Goal: Task Accomplishment & Management: Complete application form

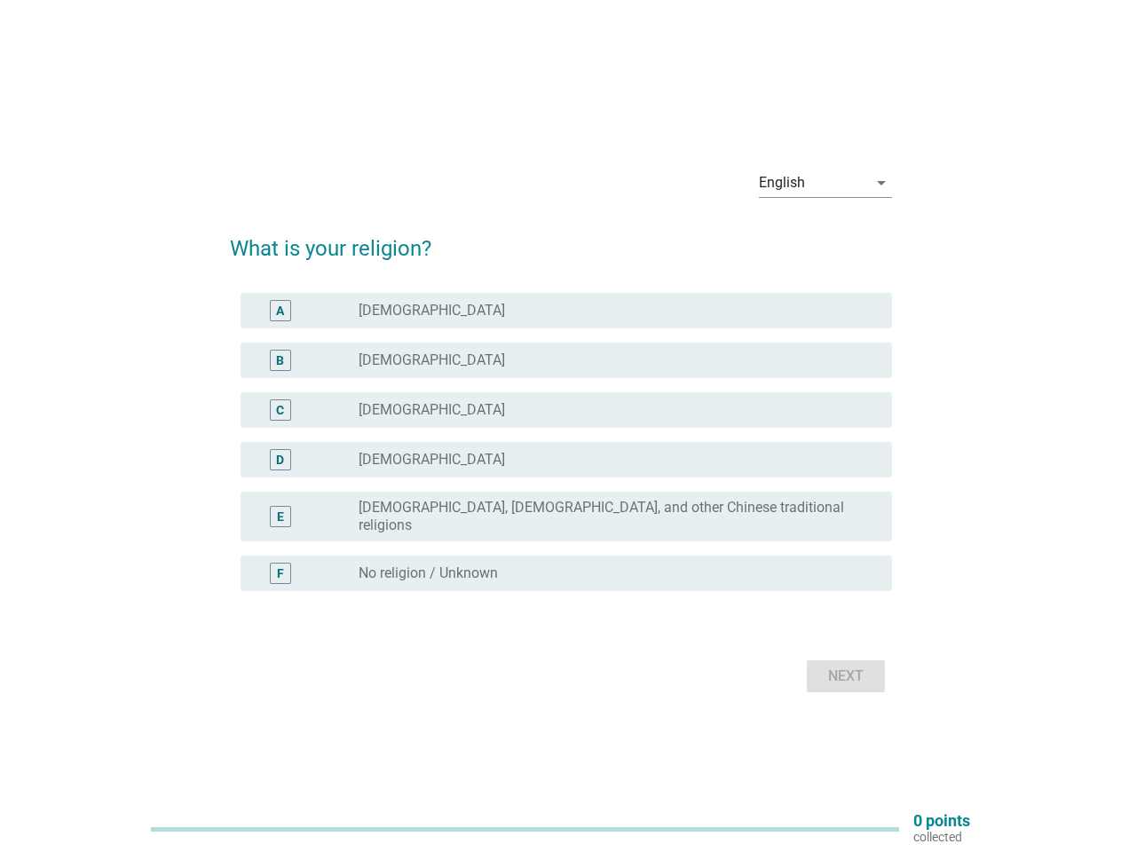
click at [561, 421] on div "radio_button_unchecked [DEMOGRAPHIC_DATA]" at bounding box center [618, 409] width 519 height 21
click at [825, 190] on div "English" at bounding box center [813, 183] width 108 height 28
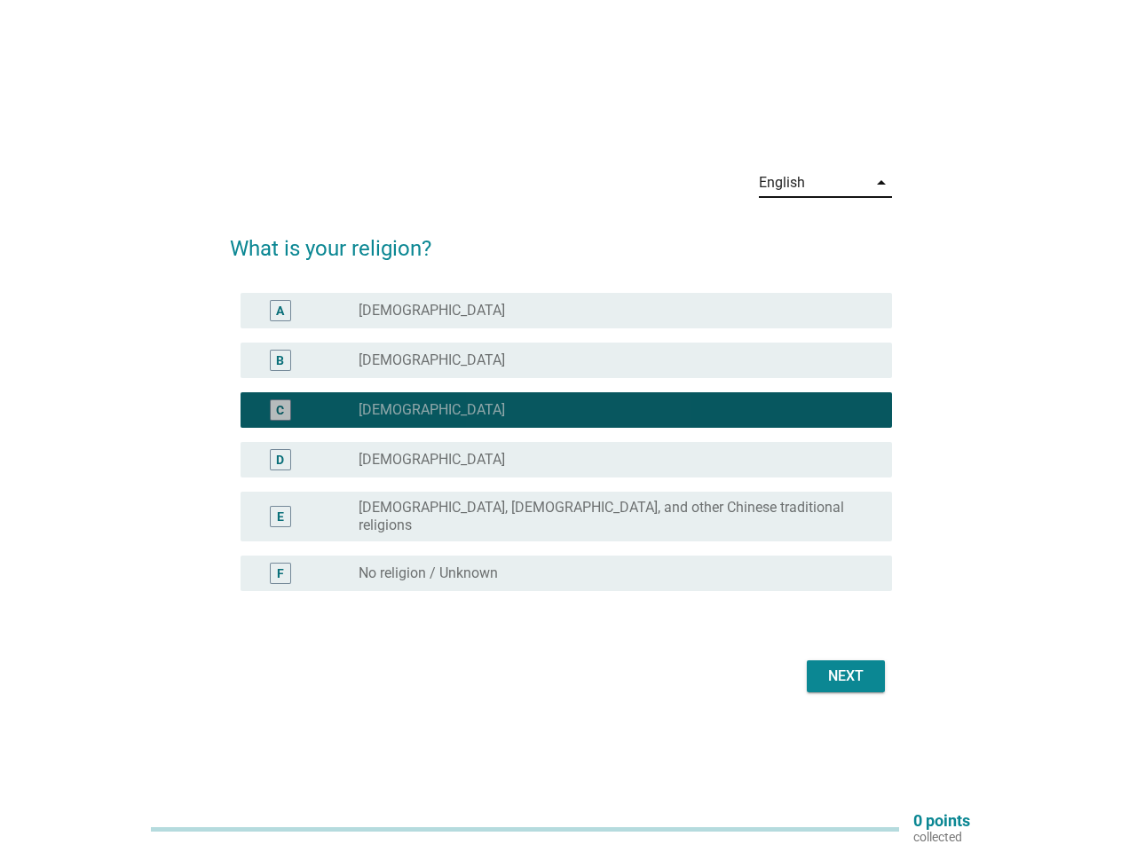
click at [561, 453] on div "D radio_button_unchecked [DEMOGRAPHIC_DATA]" at bounding box center [566, 460] width 651 height 36
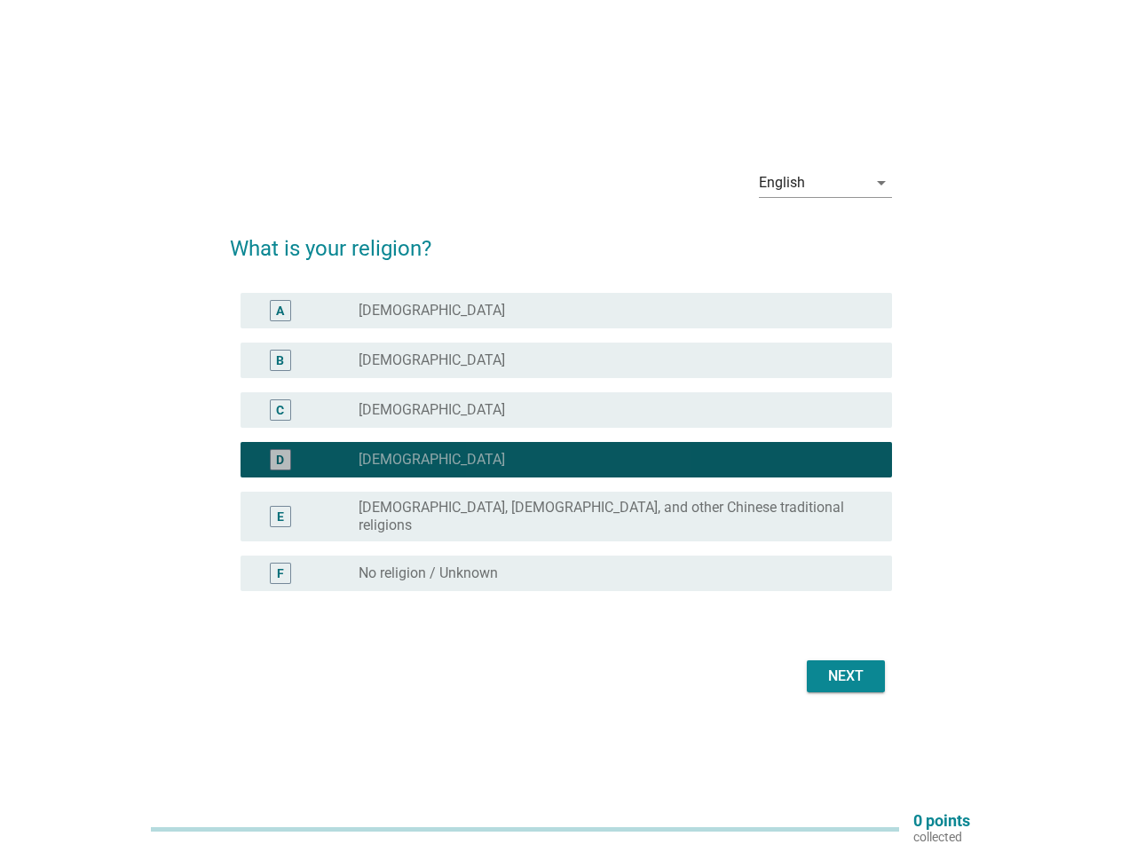
click at [561, 442] on div "D radio_button_checked [DEMOGRAPHIC_DATA]" at bounding box center [561, 460] width 662 height 50
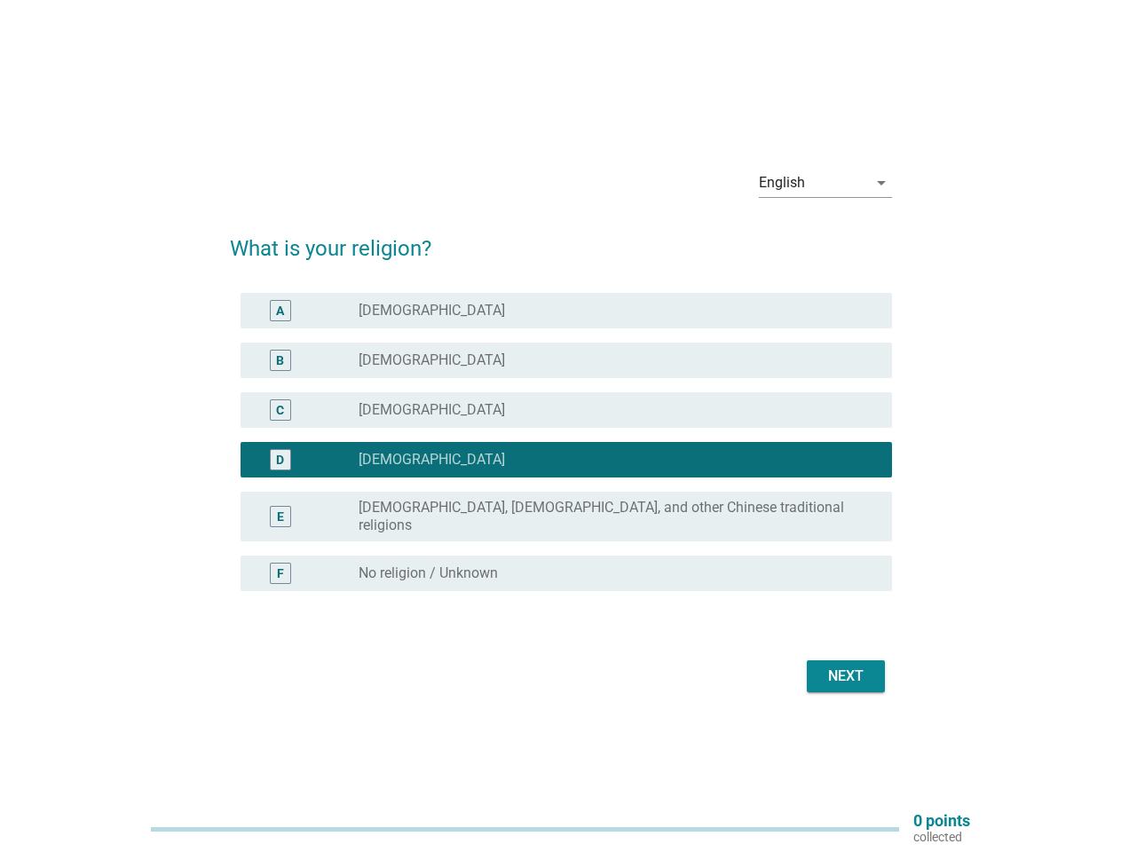
click at [566, 318] on div "radio_button_unchecked [DEMOGRAPHIC_DATA]" at bounding box center [611, 311] width 505 height 18
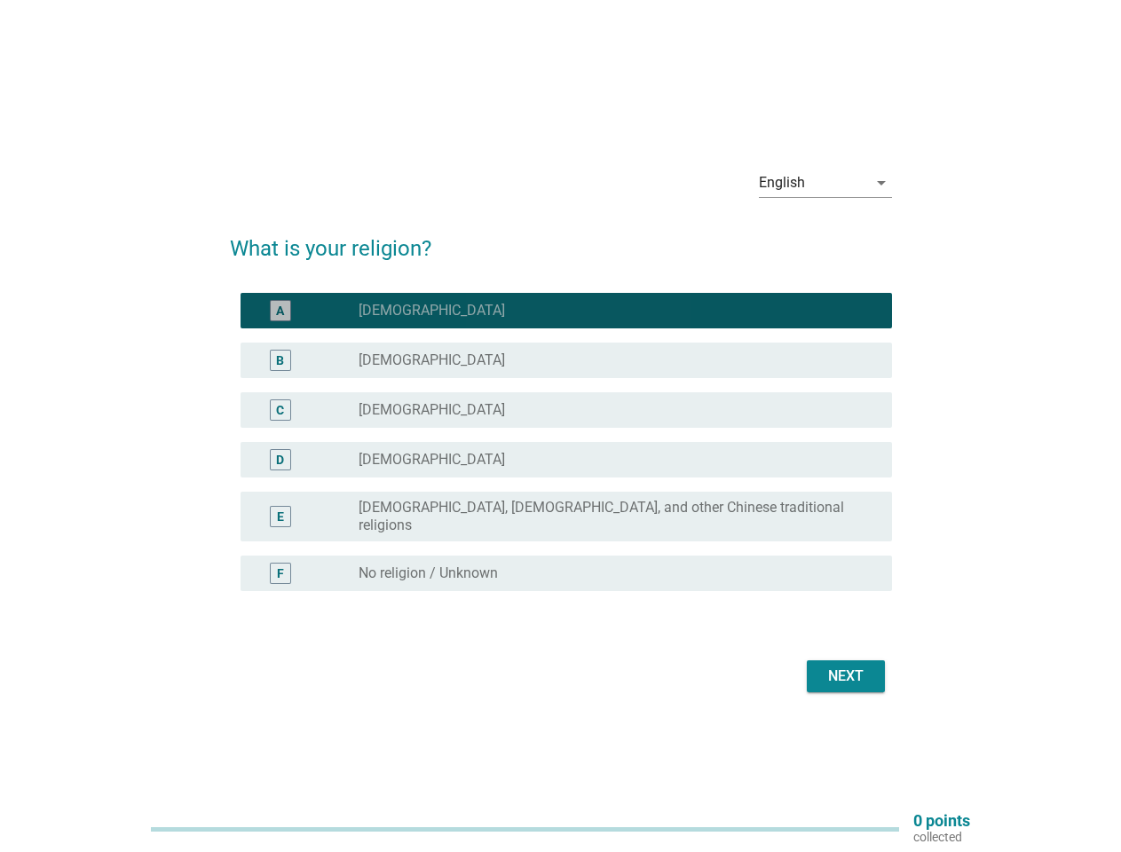
click at [375, 318] on label "[DEMOGRAPHIC_DATA]" at bounding box center [432, 311] width 146 height 18
click at [566, 367] on div "radio_button_unchecked [DEMOGRAPHIC_DATA]" at bounding box center [611, 360] width 505 height 18
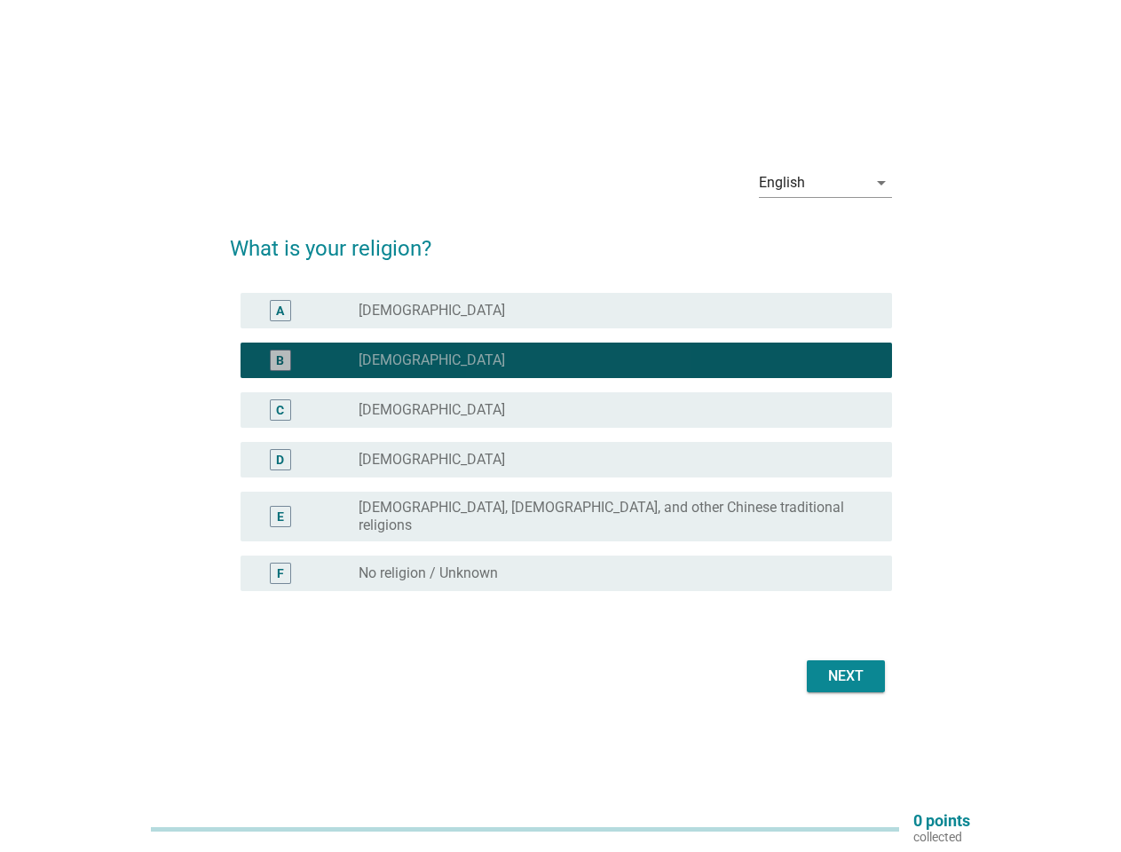
click at [392, 367] on label "[DEMOGRAPHIC_DATA]" at bounding box center [432, 360] width 146 height 18
click at [566, 417] on div "radio_button_unchecked [DEMOGRAPHIC_DATA]" at bounding box center [611, 410] width 505 height 18
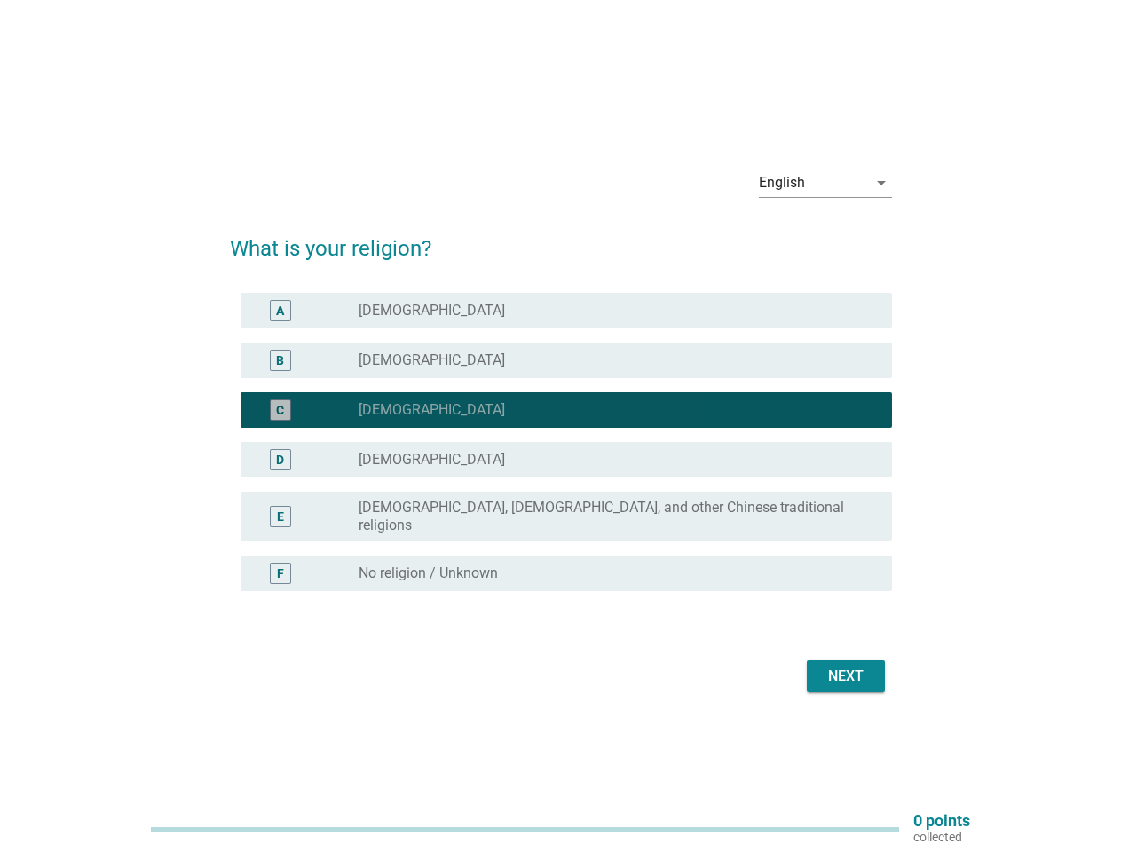
click at [396, 417] on label "[DEMOGRAPHIC_DATA]" at bounding box center [432, 410] width 146 height 18
